Goal: Find specific page/section: Find specific page/section

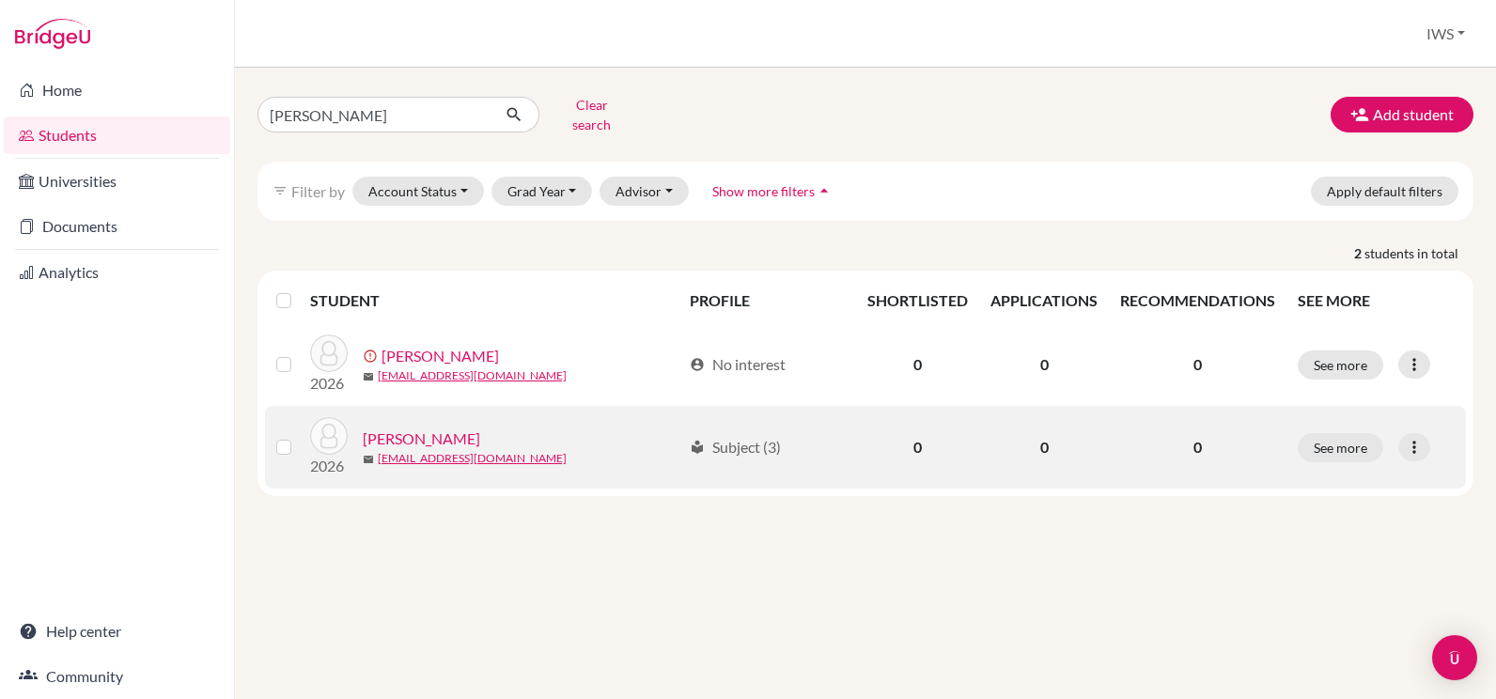
click at [420, 430] on link "[PERSON_NAME]" at bounding box center [421, 439] width 117 height 23
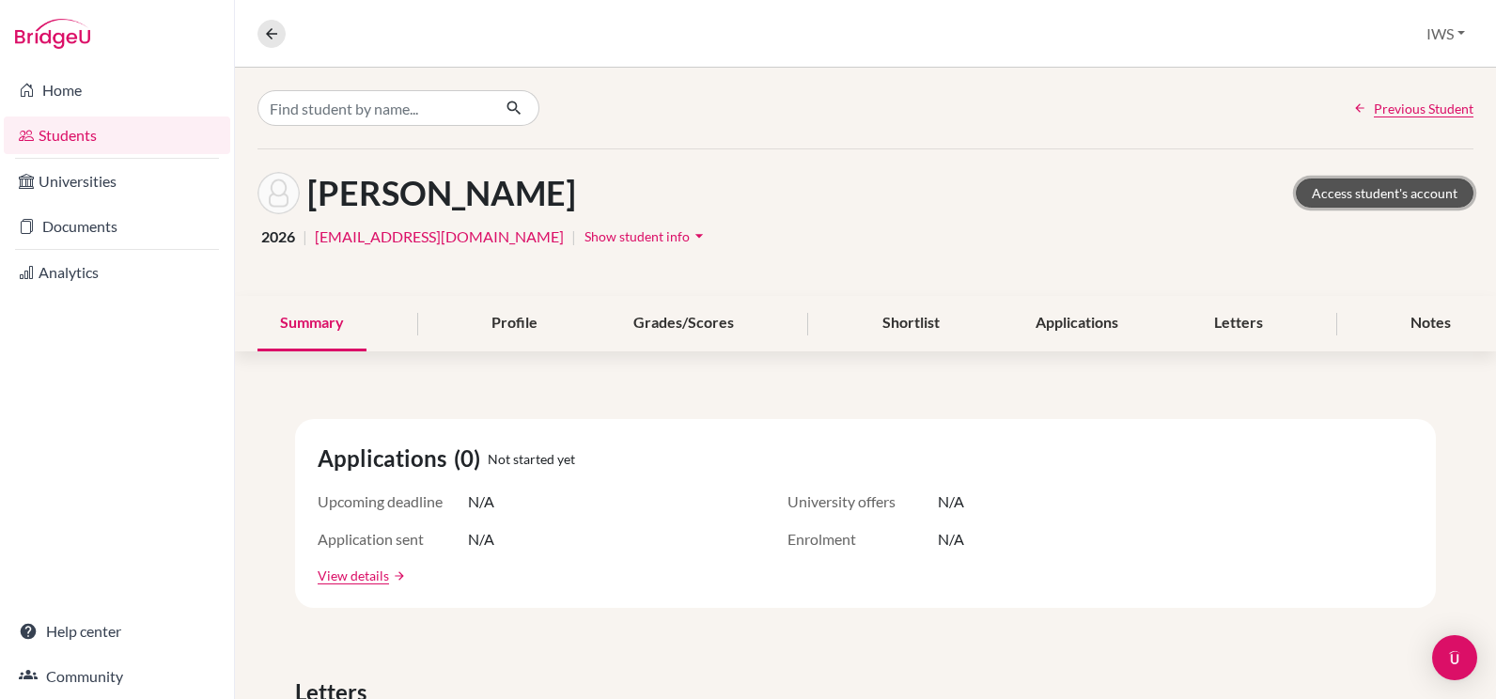
click at [1373, 197] on link "Access student's account" at bounding box center [1385, 193] width 178 height 29
